Goal: Transaction & Acquisition: Obtain resource

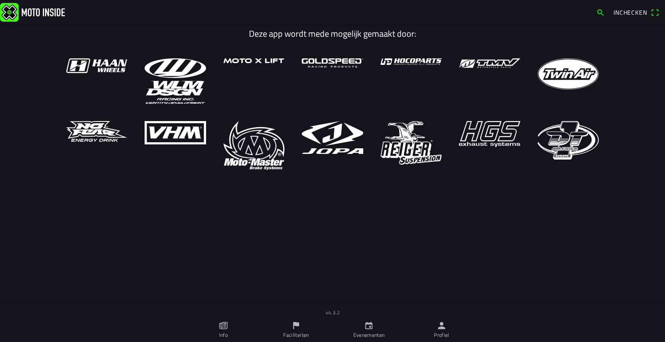
click at [442, 336] on ion-label "Profiel" at bounding box center [442, 336] width 16 height 8
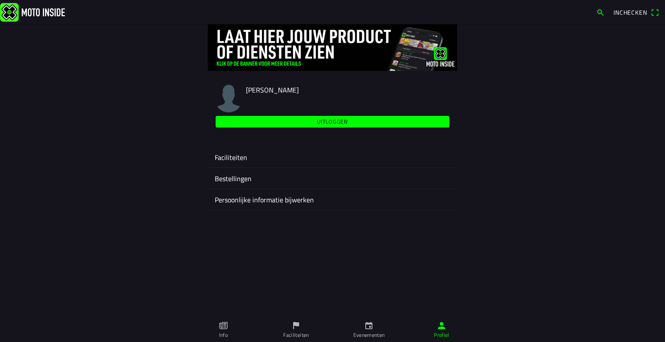
click at [281, 154] on ion-label "Faciliteiten" at bounding box center [333, 157] width 236 height 10
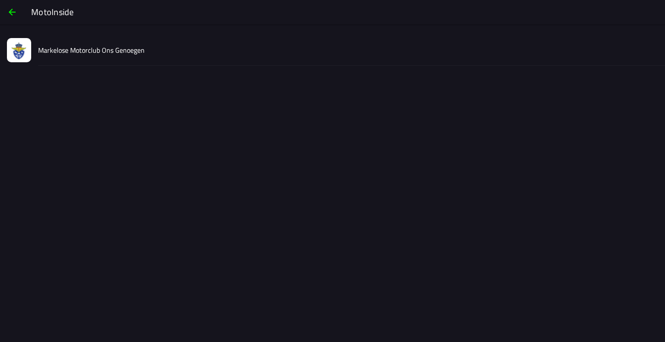
click at [114, 58] on div "Markelose Motorclub Ons Genoegen" at bounding box center [348, 50] width 620 height 31
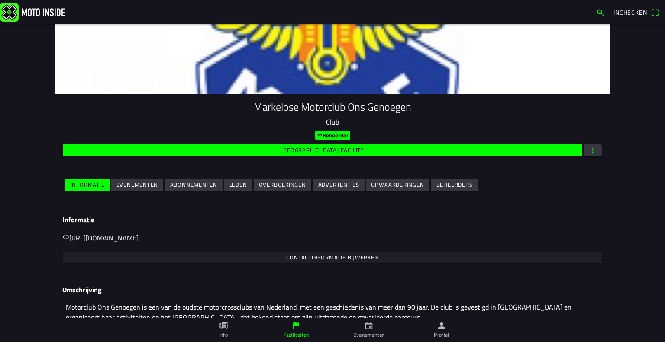
scroll to position [65, 0]
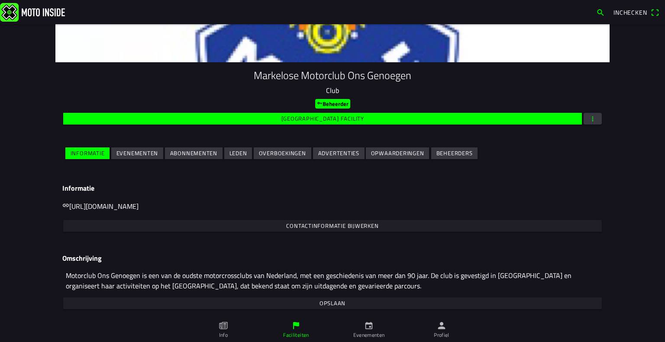
click at [157, 151] on button "Evenementen" at bounding box center [137, 154] width 52 height 12
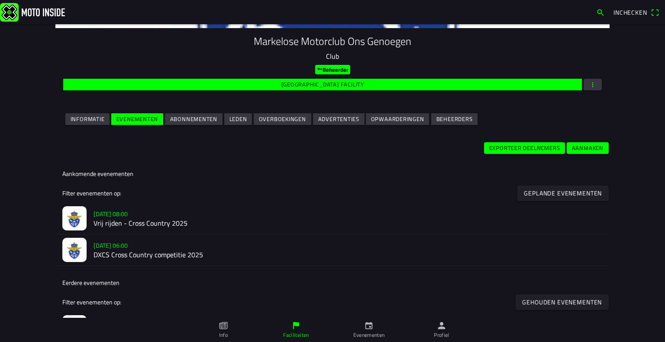
scroll to position [130, 0]
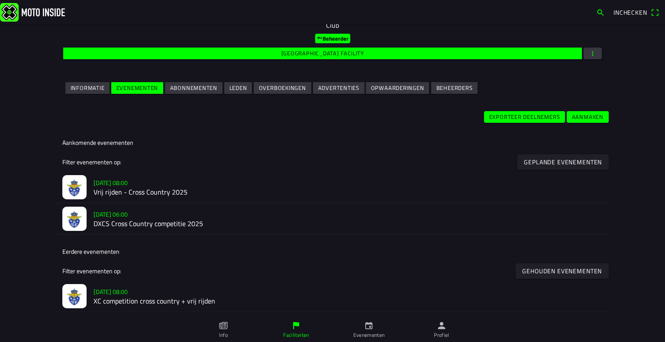
click at [143, 193] on h2 "Vrij rijden - Cross Country 2025" at bounding box center [348, 192] width 509 height 8
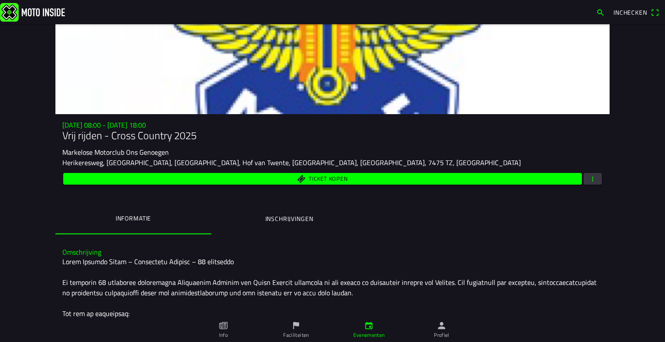
scroll to position [12, 0]
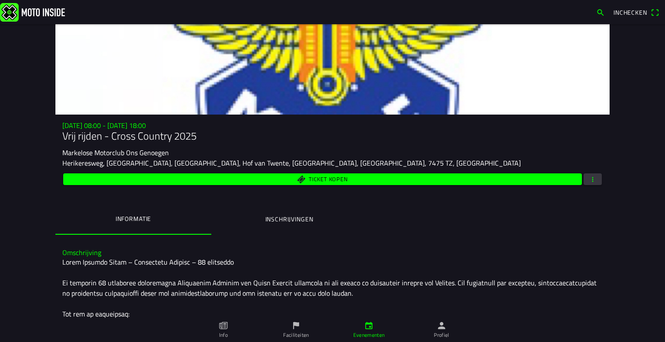
click at [249, 215] on button "Inschrijvingen" at bounding box center [289, 219] width 156 height 29
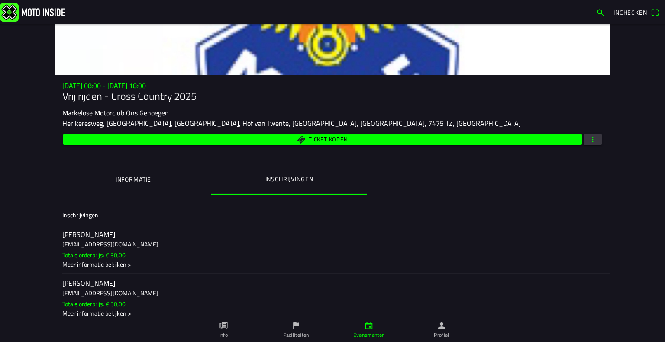
scroll to position [0, 0]
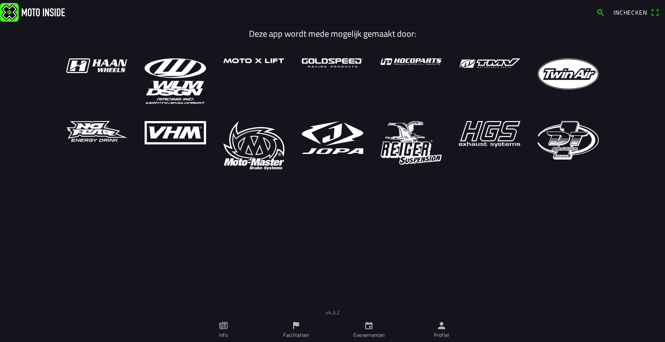
click at [381, 330] on link "Evenementen" at bounding box center [369, 330] width 73 height 24
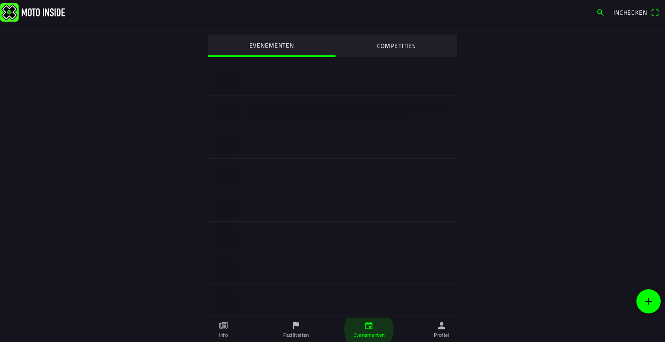
click at [428, 330] on link "Profiel" at bounding box center [441, 330] width 73 height 24
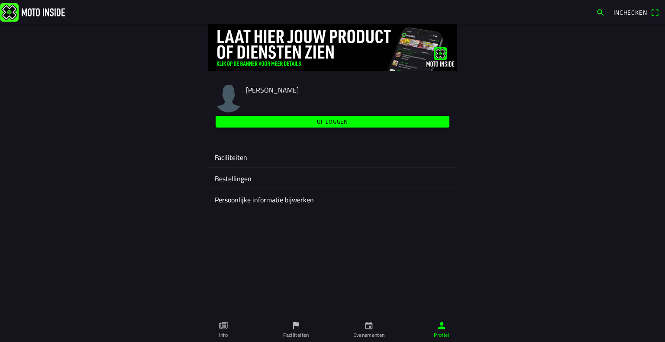
click at [262, 162] on ion-label "Faciliteiten" at bounding box center [333, 157] width 236 height 10
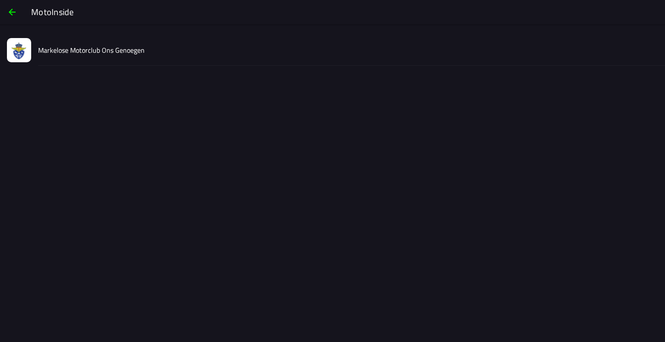
click at [142, 61] on div "Markelose Motorclub Ons Genoegen" at bounding box center [348, 50] width 620 height 31
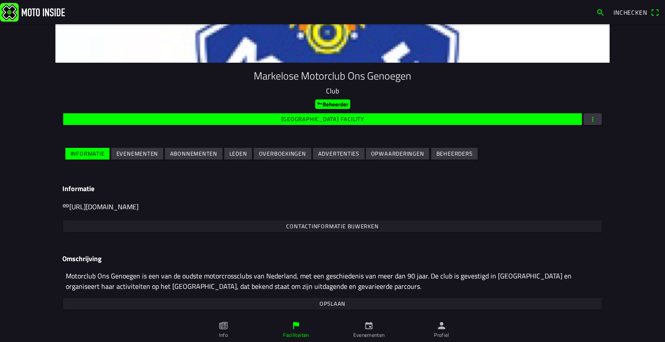
scroll to position [65, 0]
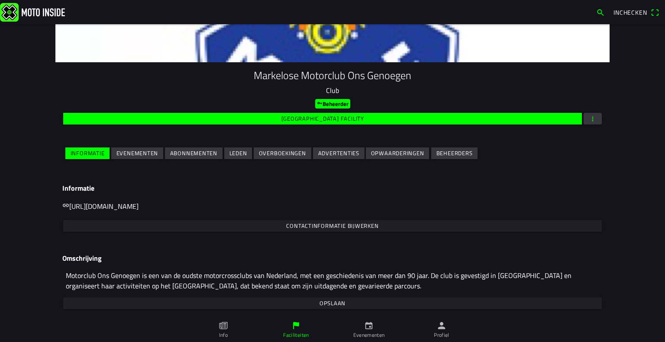
click at [0, 0] on slot "Evenementen" at bounding box center [0, 0] width 0 height 0
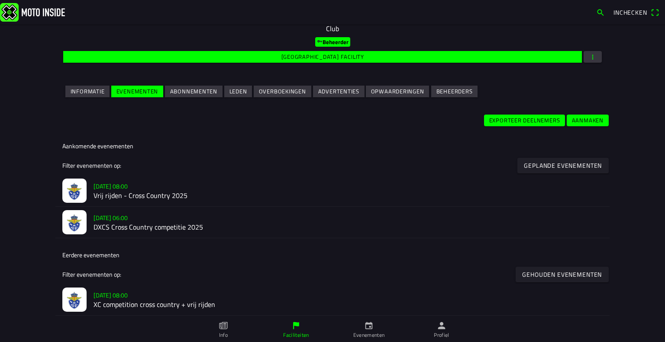
scroll to position [130, 0]
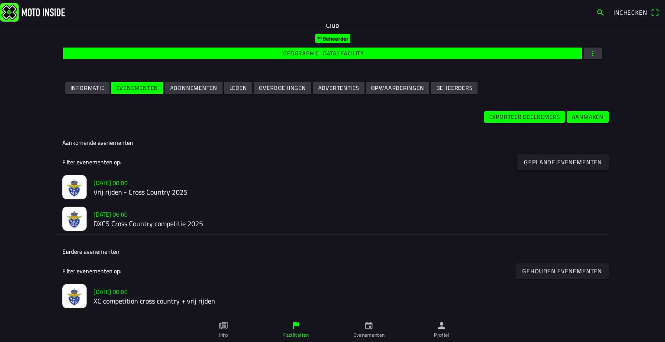
click at [135, 196] on h2 "Vrij rijden - Cross Country 2025" at bounding box center [348, 192] width 509 height 8
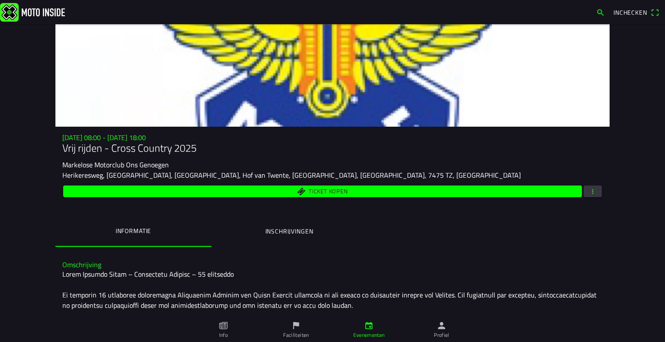
click at [589, 191] on span "button" at bounding box center [593, 192] width 8 height 12
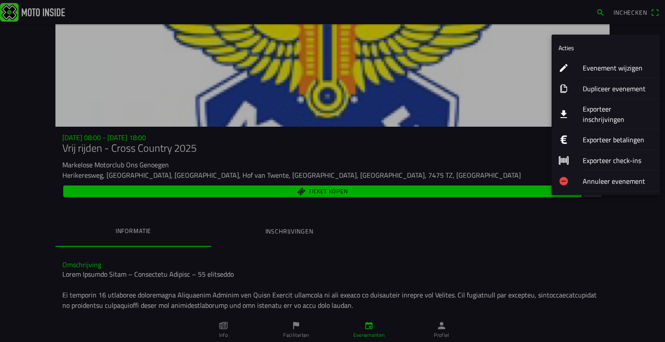
click at [604, 107] on ion-label "Exporteer inschrijvingen" at bounding box center [618, 114] width 70 height 21
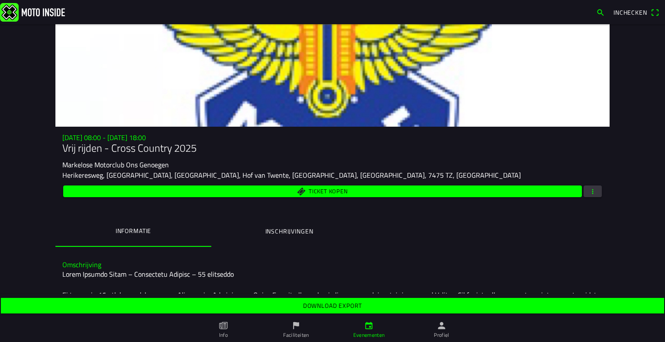
click at [0, 0] on slot "Download export" at bounding box center [0, 0] width 0 height 0
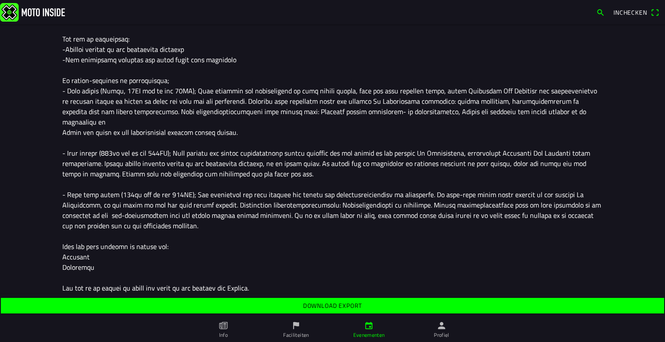
scroll to position [383, 0]
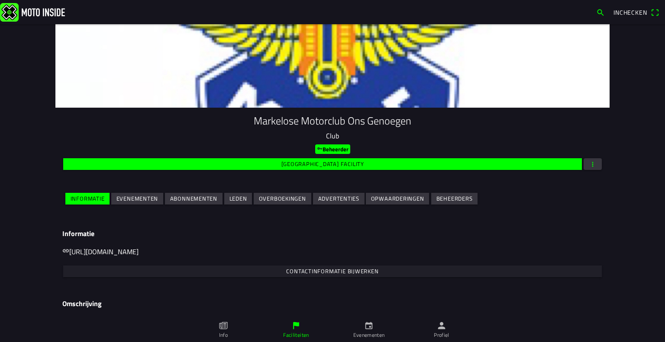
scroll to position [65, 0]
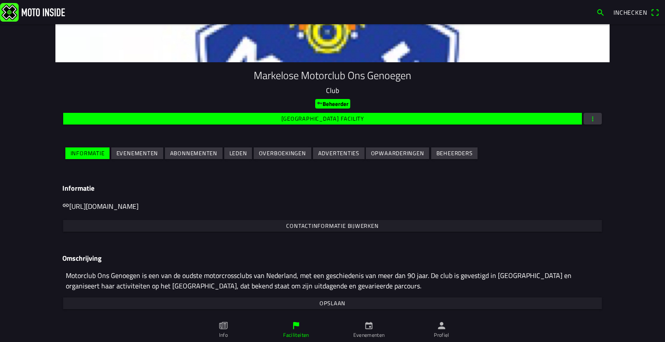
click at [0, 0] on slot "Evenementen" at bounding box center [0, 0] width 0 height 0
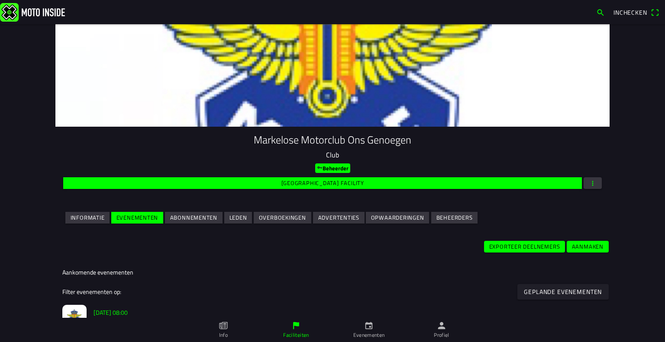
scroll to position [173, 0]
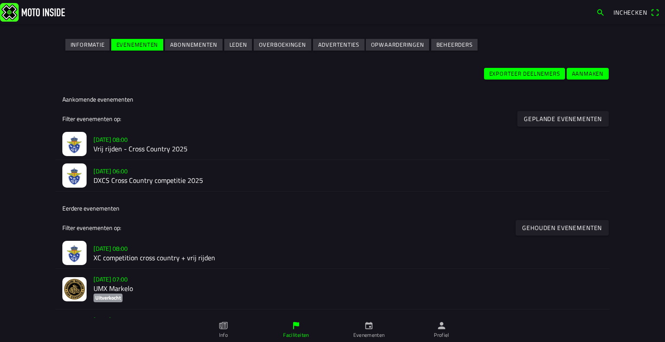
click at [0, 0] on slot "[DATE] 06:00" at bounding box center [0, 0] width 0 height 0
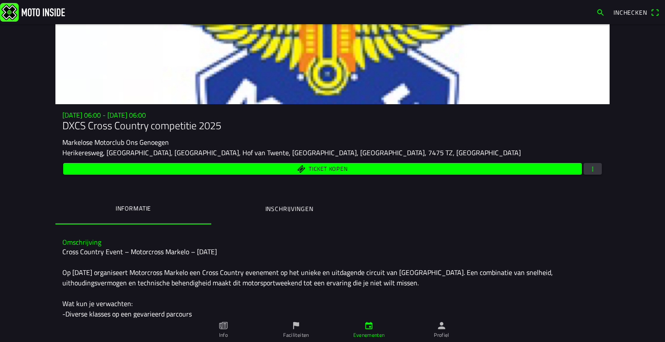
scroll to position [43, 0]
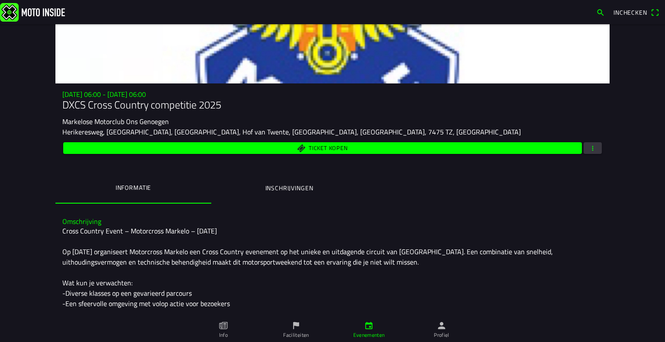
click at [589, 149] on span "button" at bounding box center [593, 148] width 8 height 12
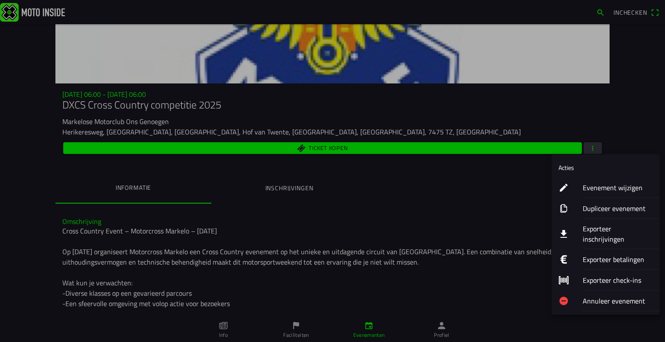
click at [601, 229] on ion-label "Exporteer inschrijvingen" at bounding box center [618, 234] width 70 height 21
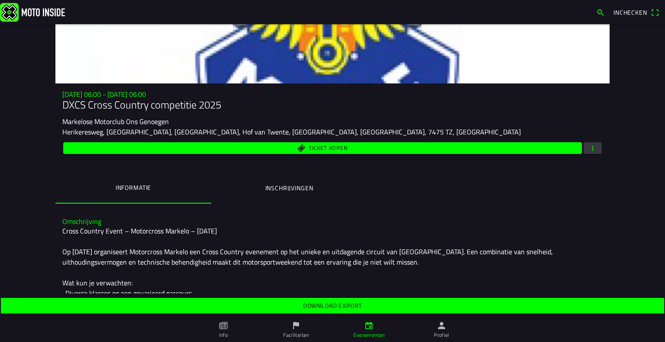
click at [0, 0] on slot "Download export" at bounding box center [0, 0] width 0 height 0
